Goal: Check status: Check status

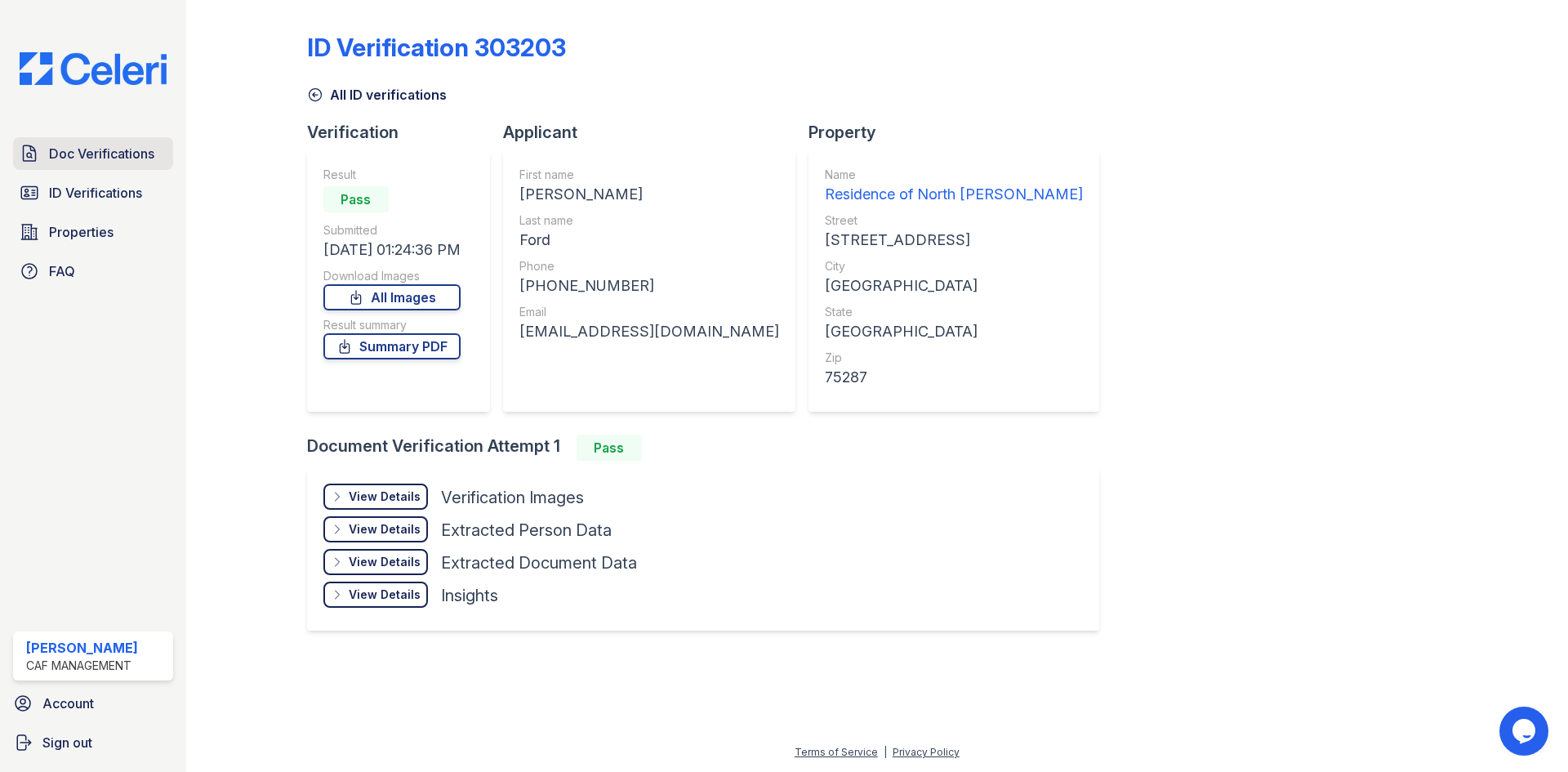
click at [98, 159] on span "Doc Verifications" at bounding box center [101, 153] width 105 height 19
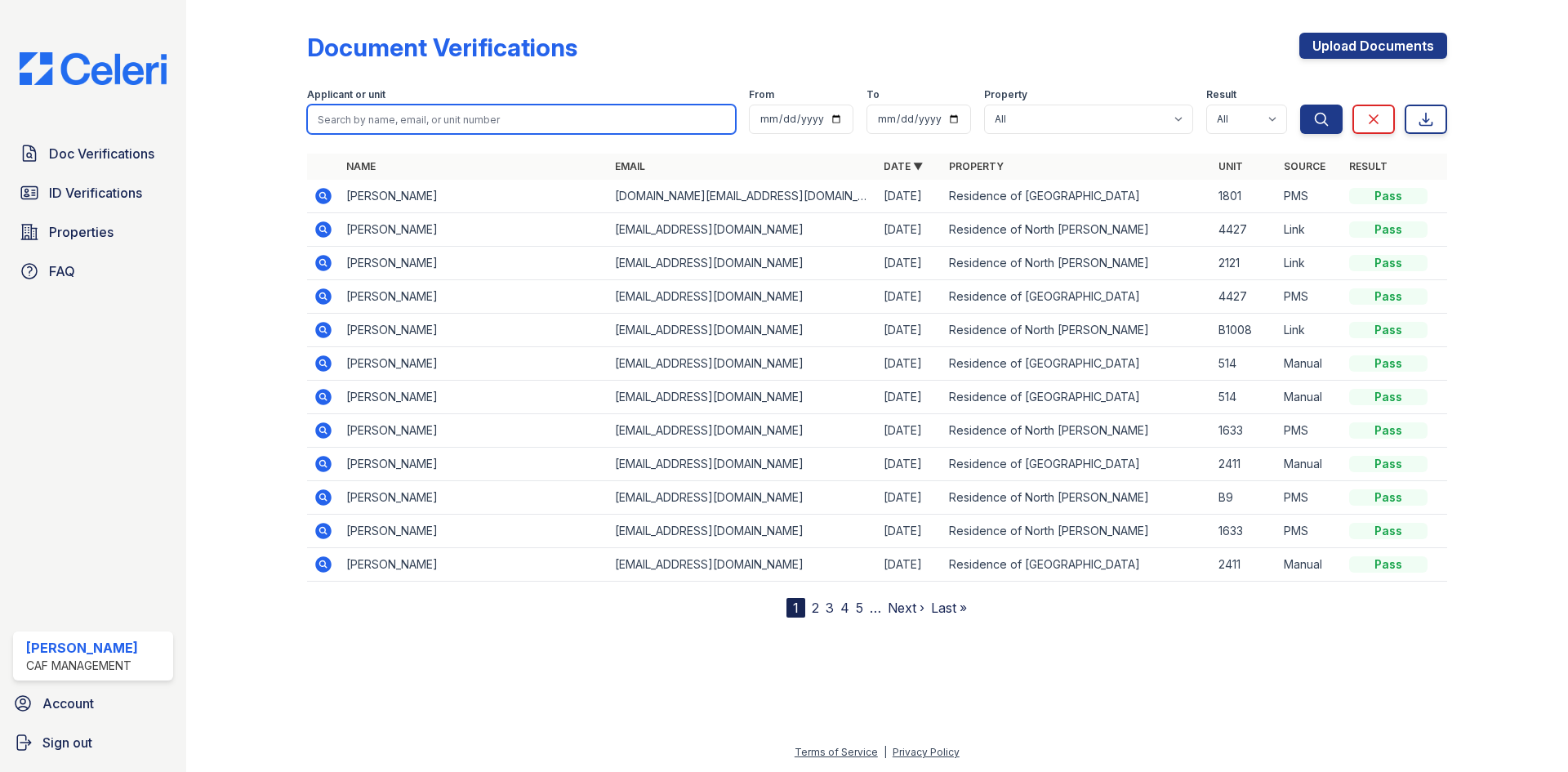
click at [377, 123] on input "search" at bounding box center [521, 119] width 428 height 30
type input "[PERSON_NAME]"
click at [1300, 105] on button "Search" at bounding box center [1322, 119] width 42 height 30
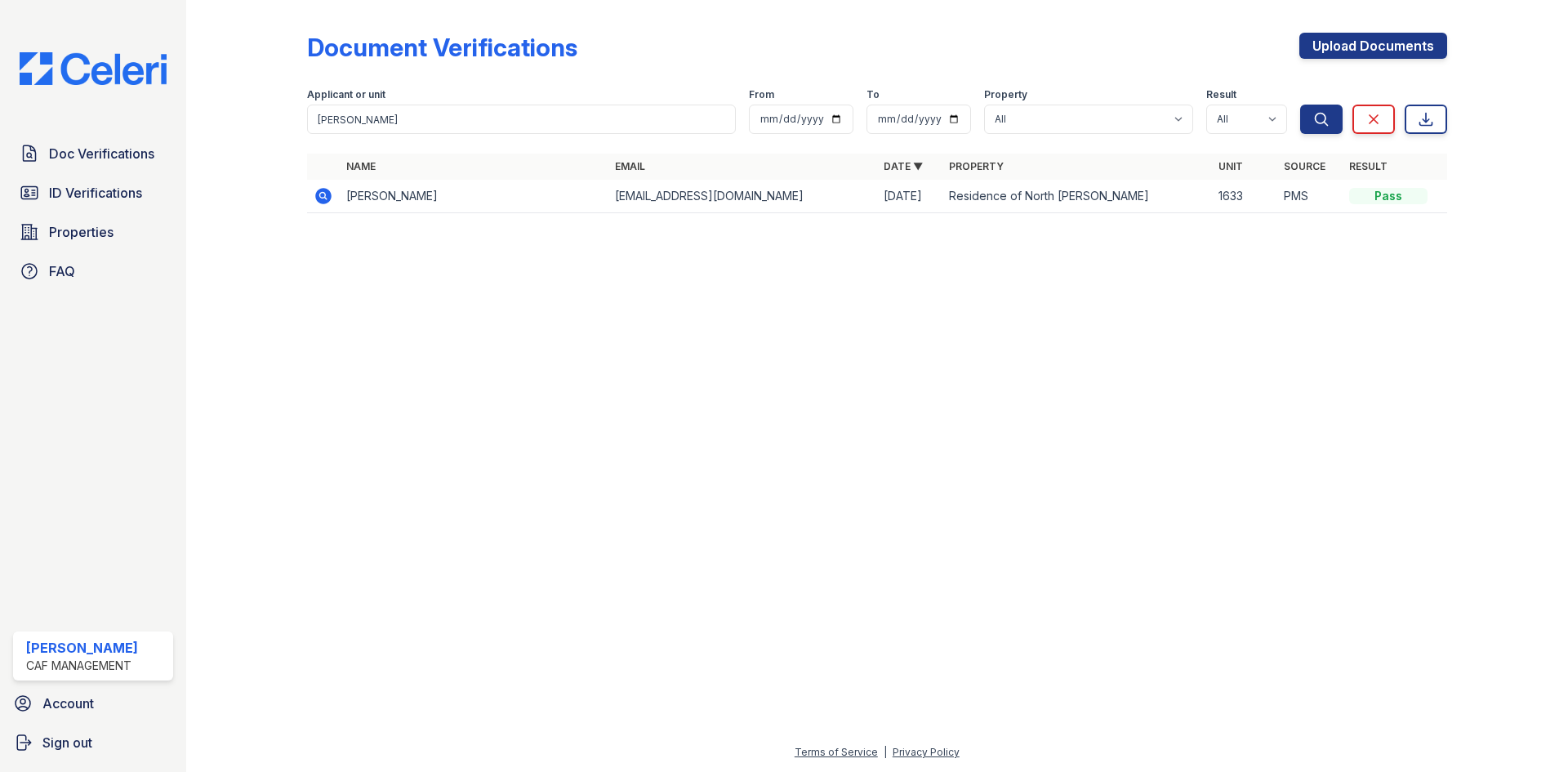
click at [322, 202] on icon at bounding box center [322, 195] width 16 height 16
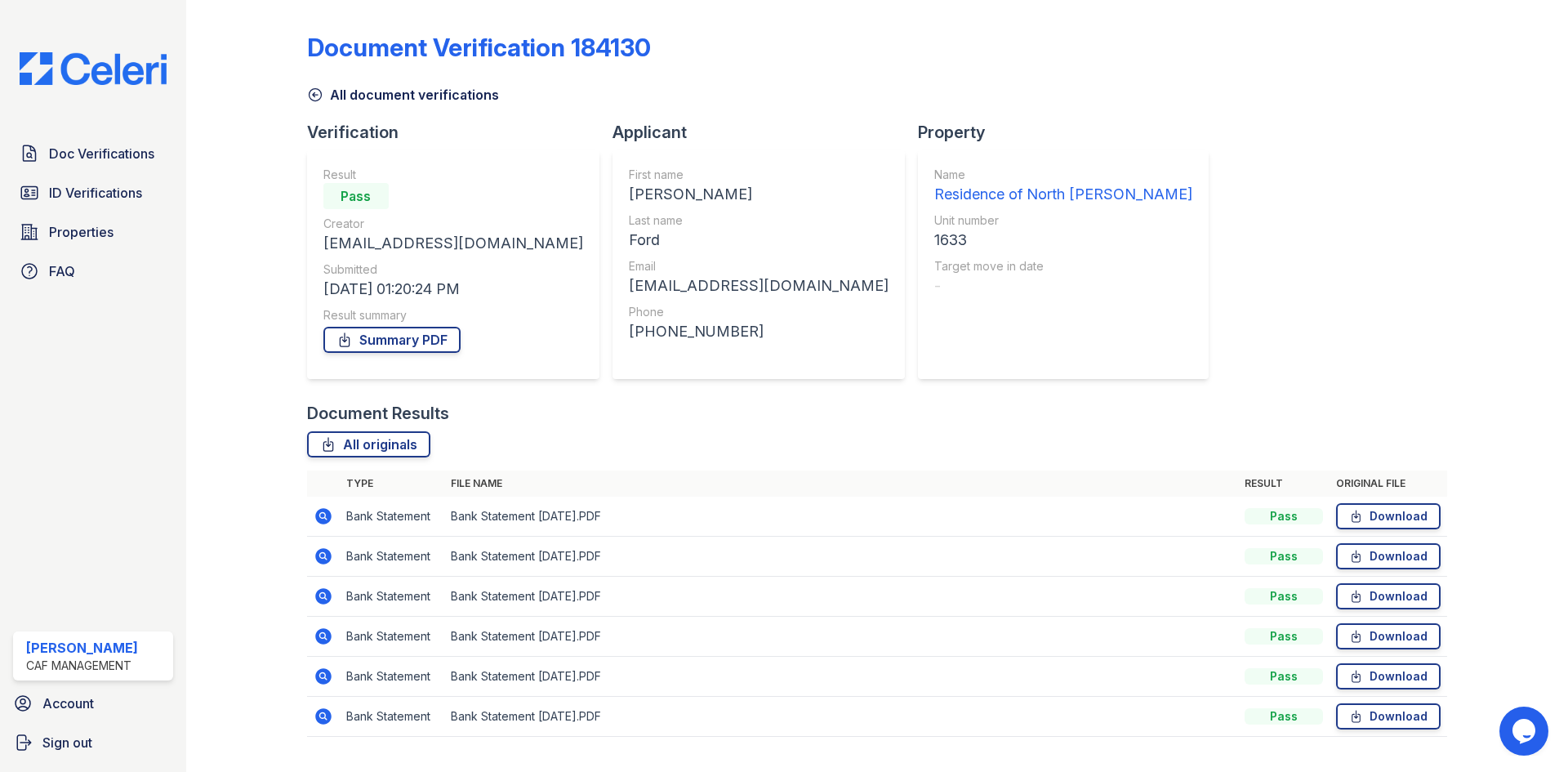
scroll to position [37, 0]
